Goal: Find specific page/section: Find specific page/section

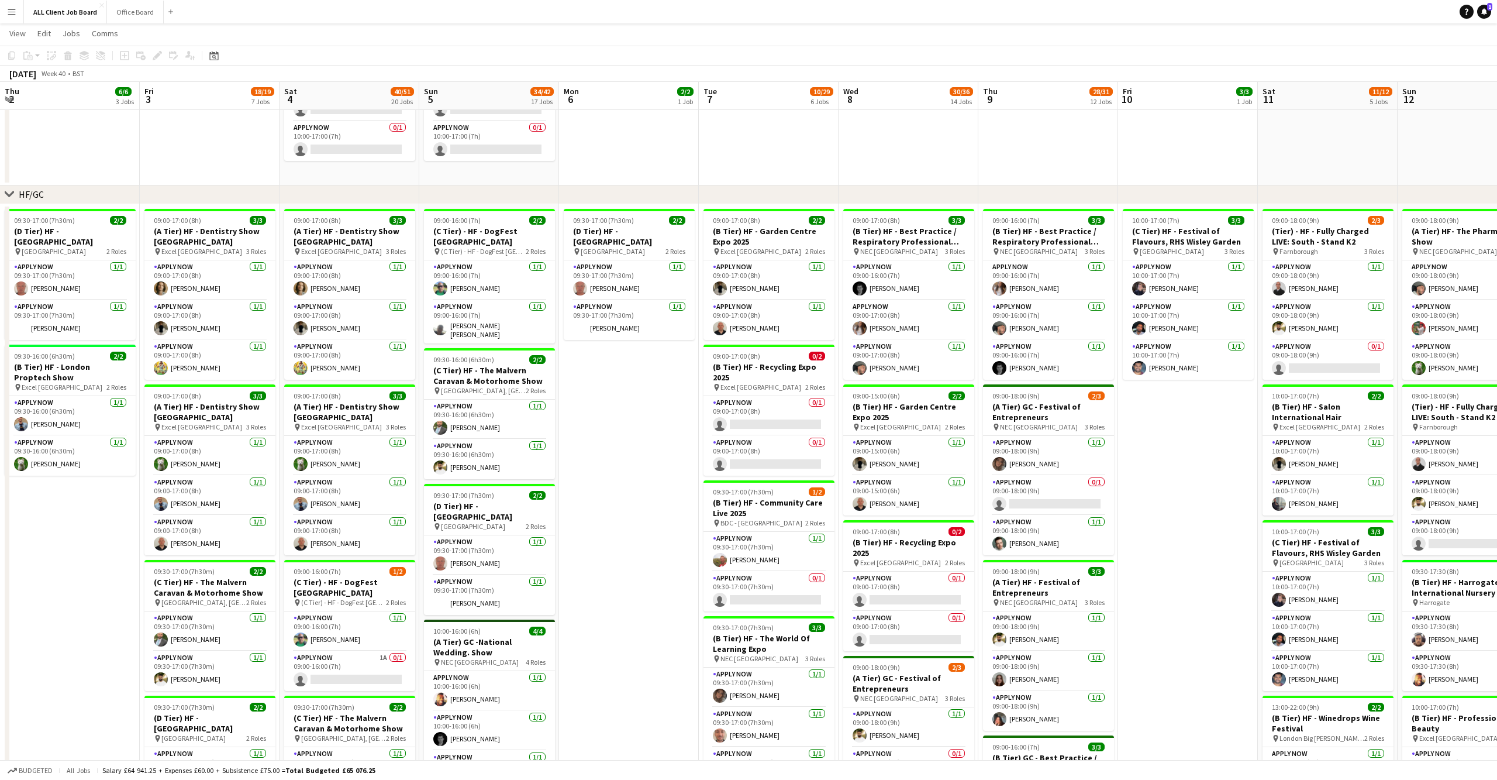
scroll to position [0, 360]
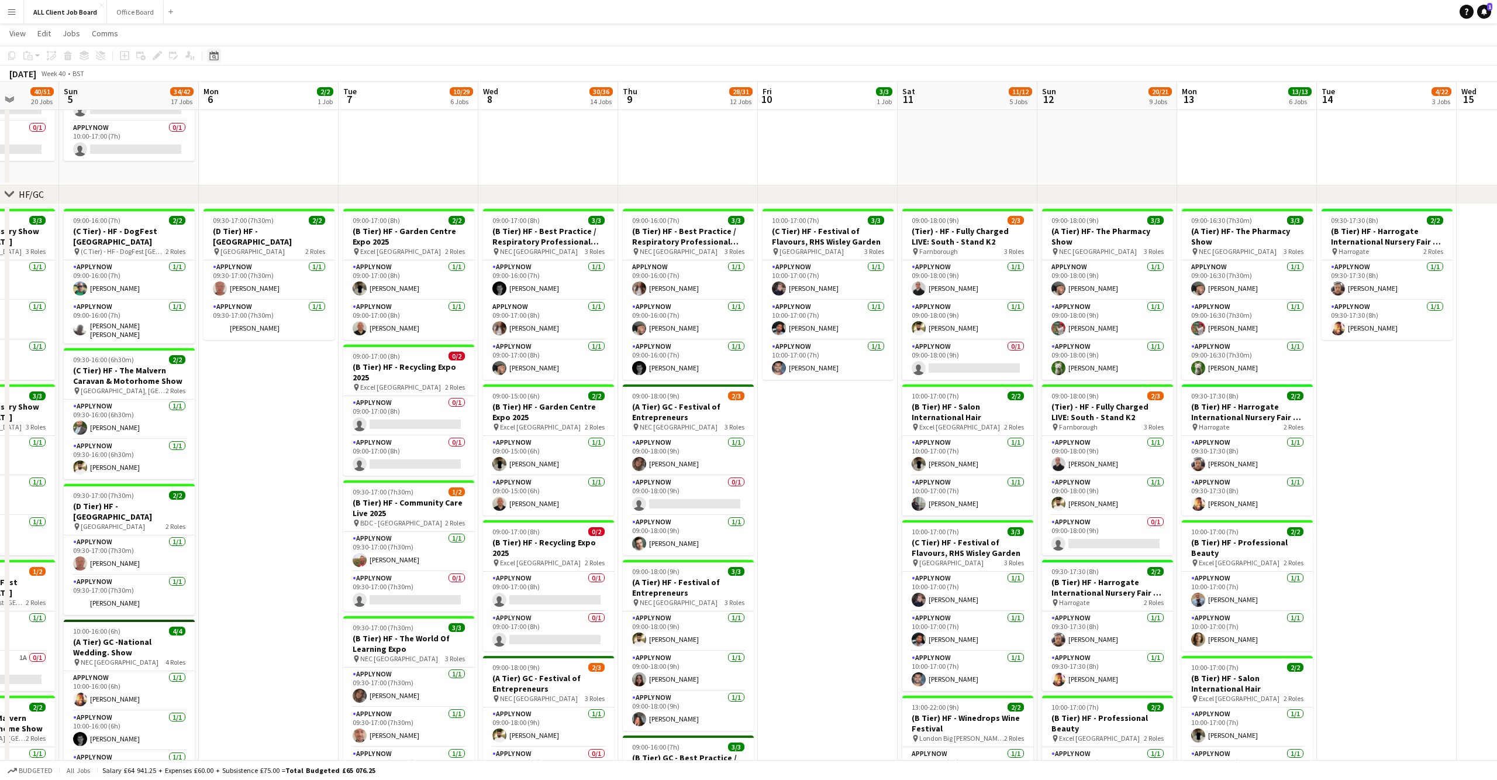
click at [212, 52] on icon at bounding box center [213, 55] width 9 height 9
click at [294, 218] on button "[DATE]" at bounding box center [297, 227] width 34 height 19
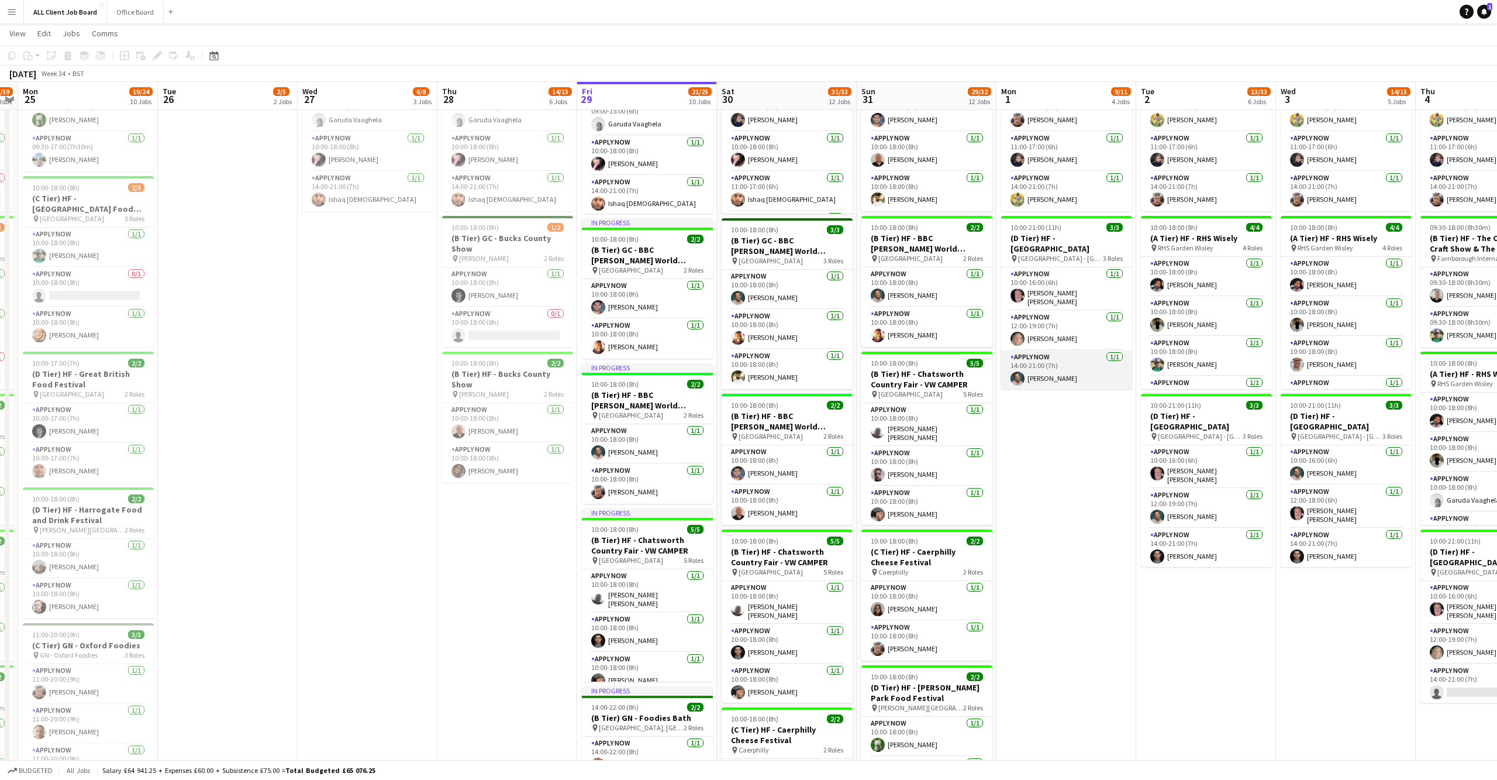
scroll to position [0, 411]
